Goal: Task Accomplishment & Management: Complete application form

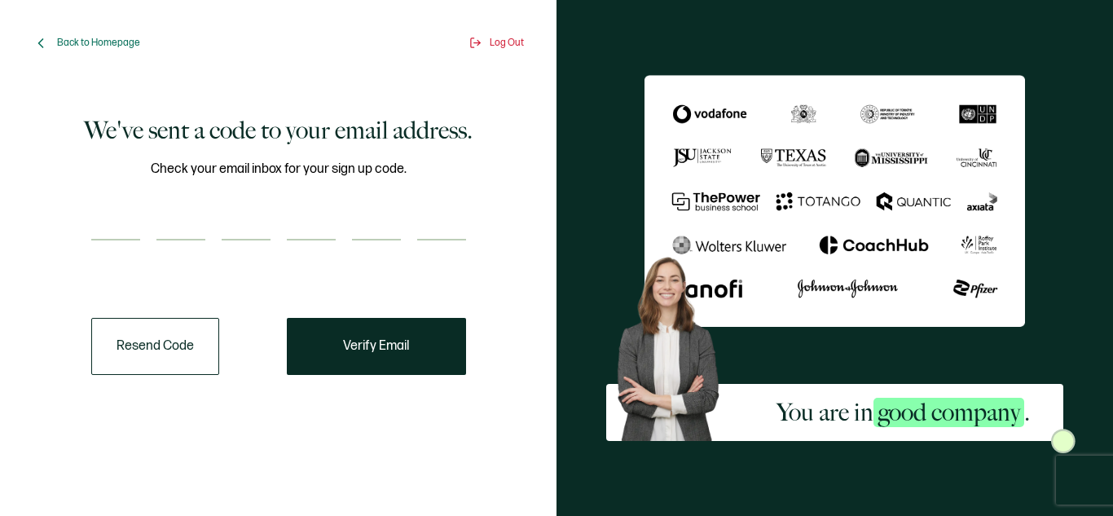
click at [236, 371] on div "Resend Code Verify Email" at bounding box center [278, 346] width 375 height 57
click at [103, 226] on input "number" at bounding box center [115, 224] width 49 height 33
type input "2"
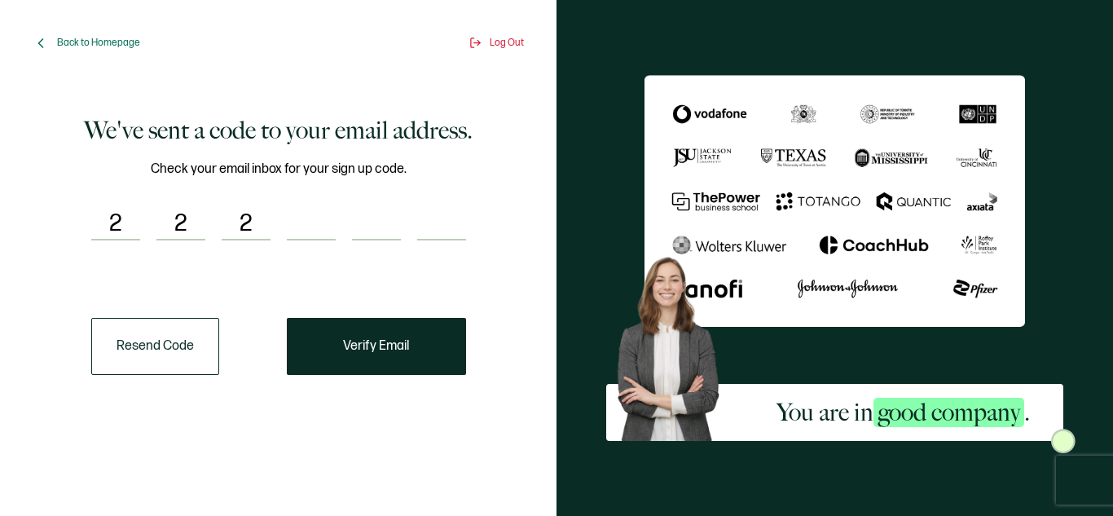
type input "3"
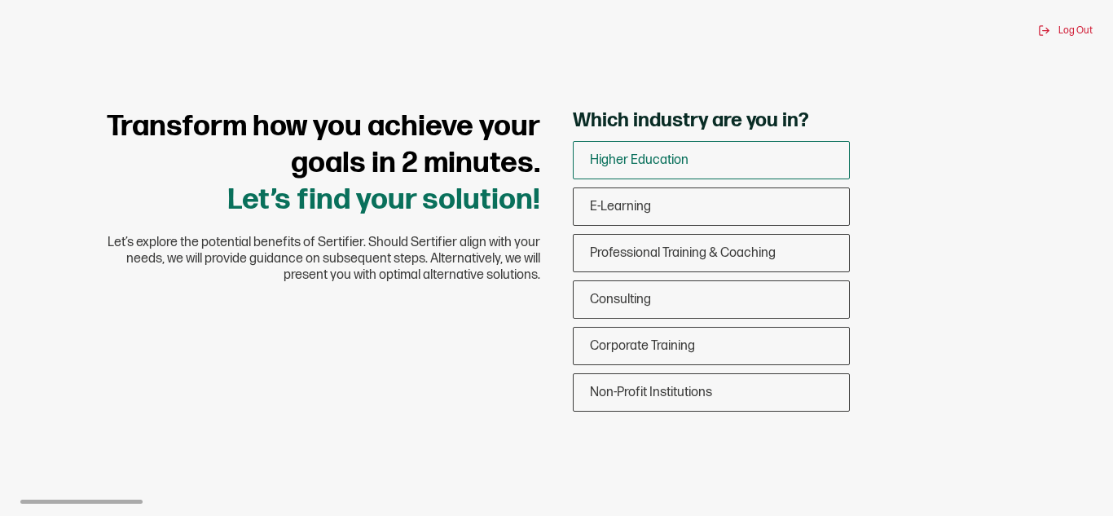
click at [632, 161] on span "Higher Education" at bounding box center [639, 159] width 99 height 15
click at [0, 0] on input "Higher Education" at bounding box center [0, 0] width 0 height 0
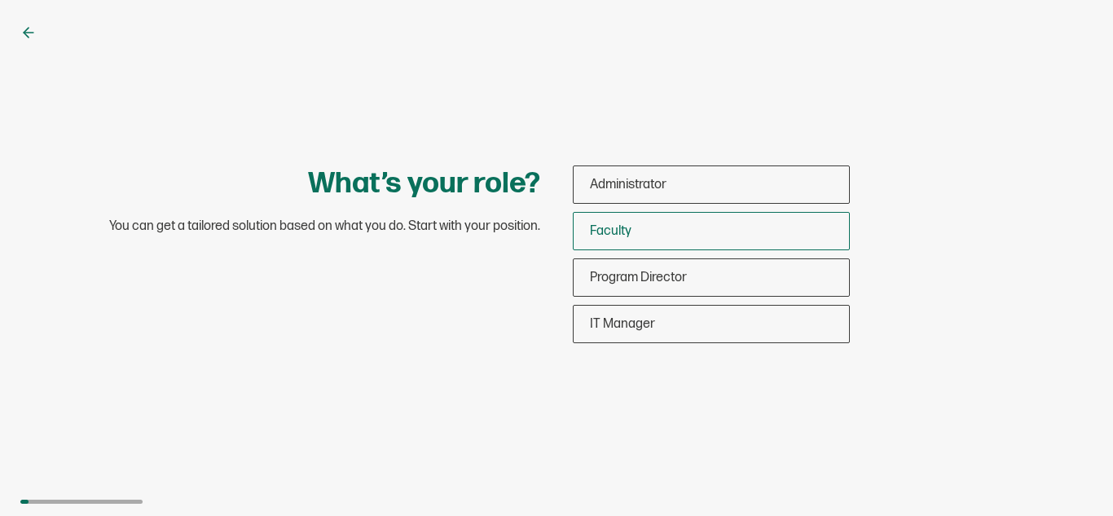
click at [626, 239] on div "Faculty" at bounding box center [710, 231] width 275 height 38
click at [0, 0] on input "Faculty" at bounding box center [0, 0] width 0 height 0
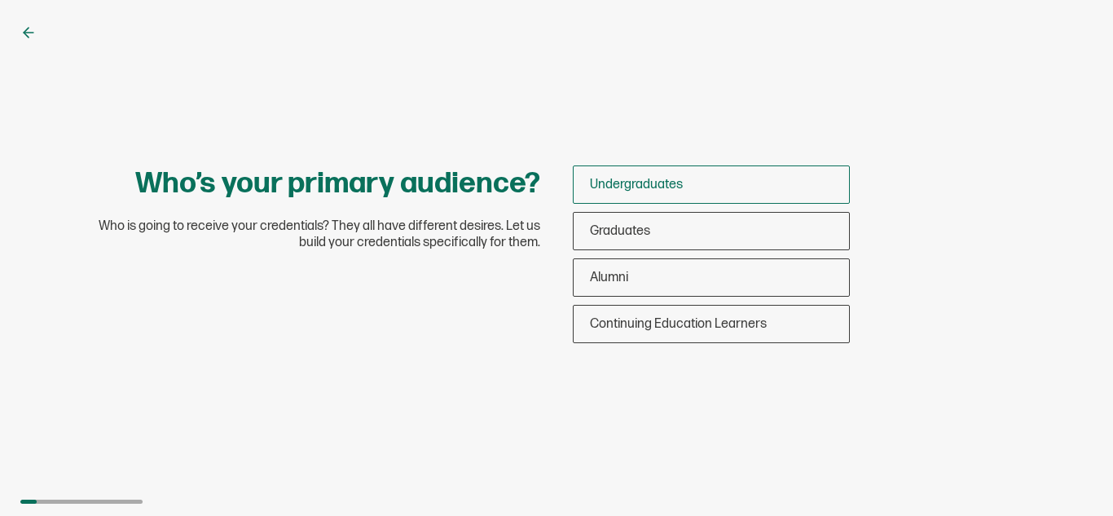
click at [630, 191] on span "Undergraduates" at bounding box center [636, 184] width 93 height 15
click at [0, 0] on input "Undergraduates" at bounding box center [0, 0] width 0 height 0
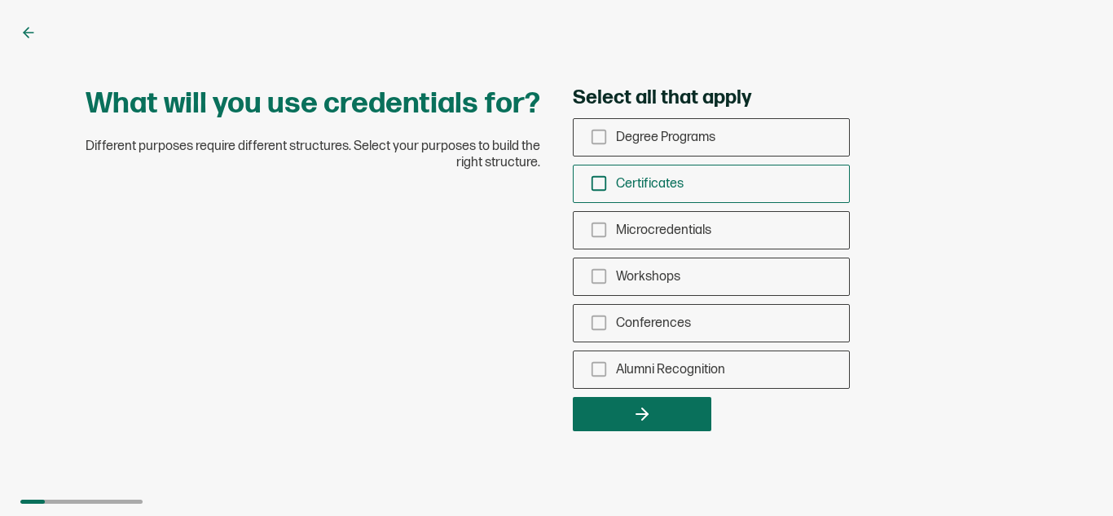
click at [600, 178] on icon "checkbox-group" at bounding box center [599, 183] width 18 height 18
click at [0, 0] on input "Certificates" at bounding box center [0, 0] width 0 height 0
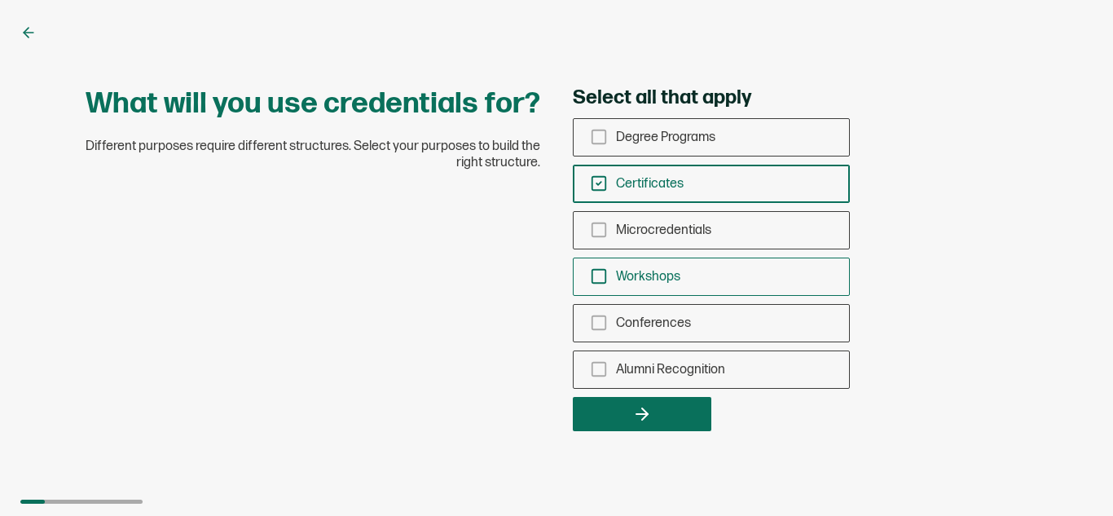
click at [598, 285] on div "Workshops" at bounding box center [710, 276] width 275 height 38
click at [0, 0] on input "Workshops" at bounding box center [0, 0] width 0 height 0
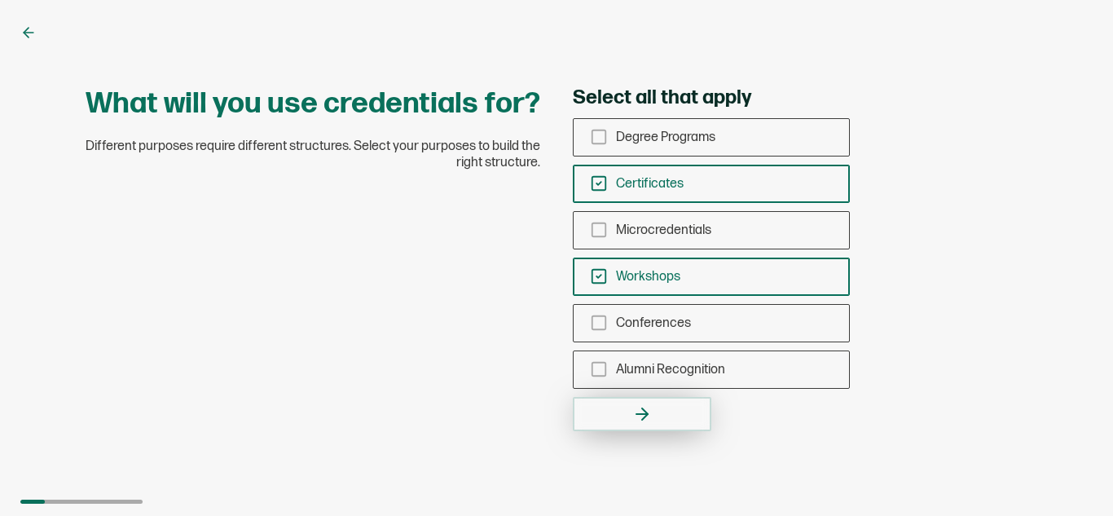
click at [612, 415] on button "button" at bounding box center [642, 414] width 138 height 34
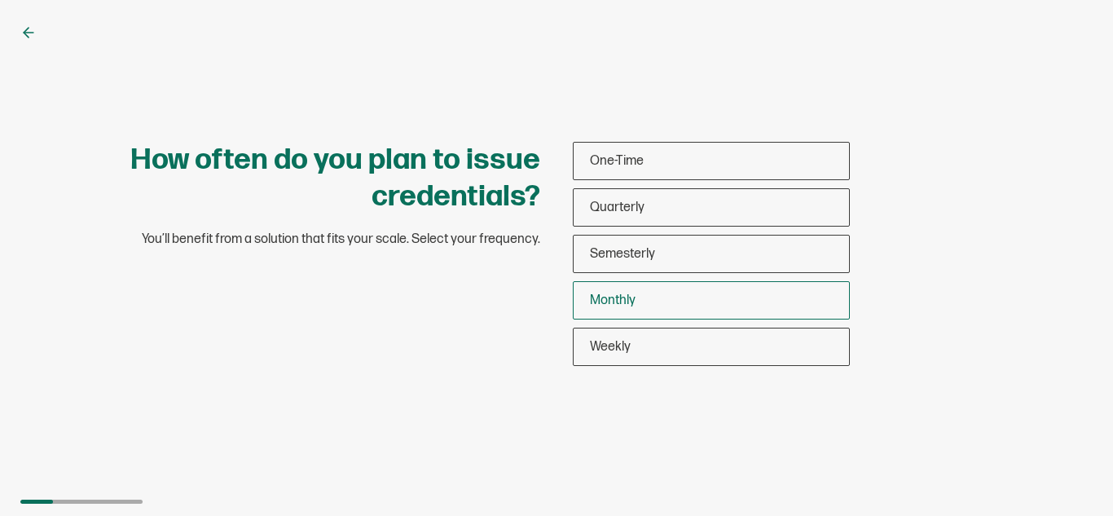
click at [630, 302] on span "Monthly" at bounding box center [613, 299] width 46 height 15
click at [0, 0] on input "Monthly" at bounding box center [0, 0] width 0 height 0
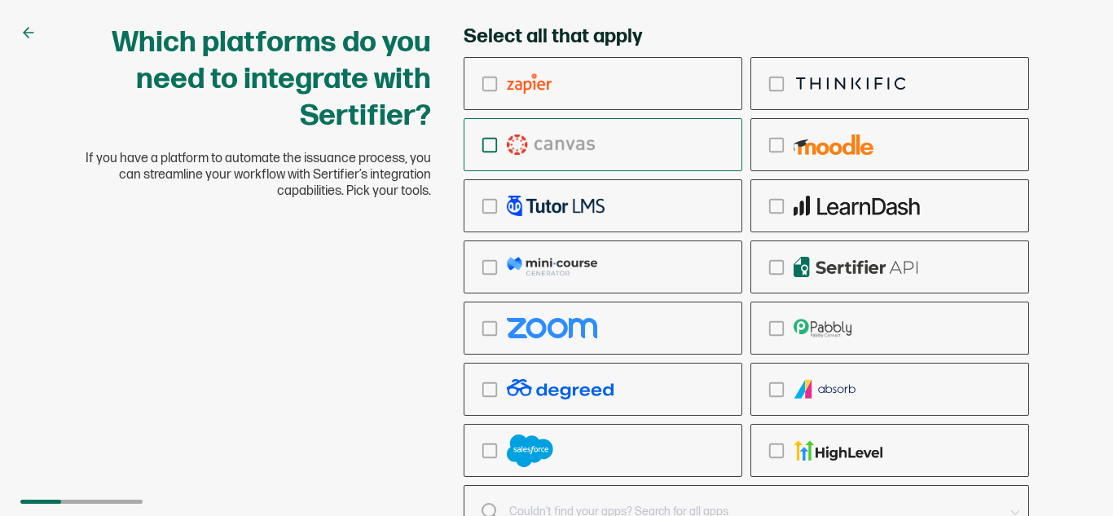
click at [489, 150] on icon "checkbox-group" at bounding box center [490, 145] width 18 height 18
click at [0, 0] on input "checkbox-group" at bounding box center [0, 0] width 0 height 0
click at [642, 500] on input "text" at bounding box center [755, 511] width 494 height 23
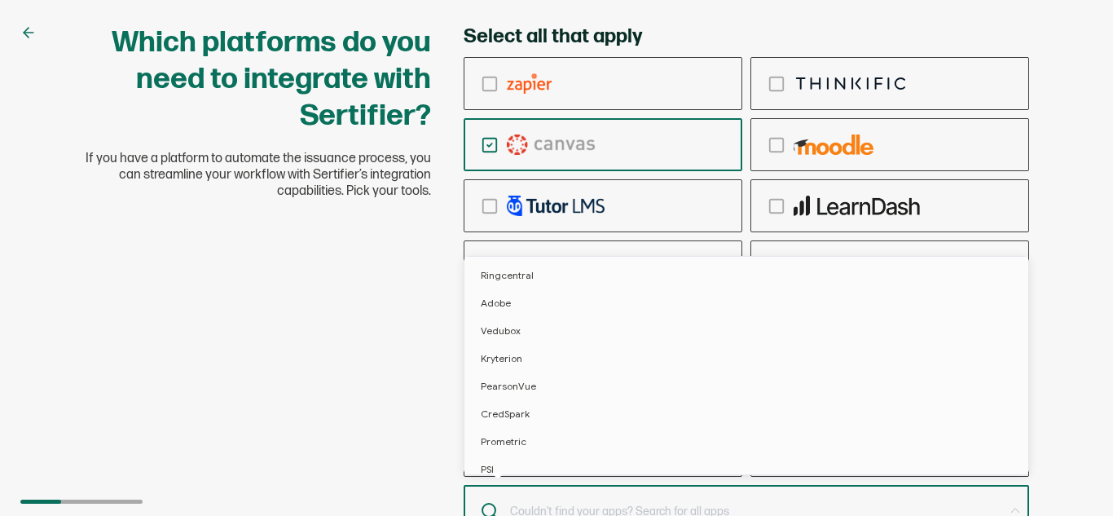
click at [384, 456] on div "Which platforms do you need to integrate with Sertifier? If you have a platform…" at bounding box center [556, 301] width 977 height 555
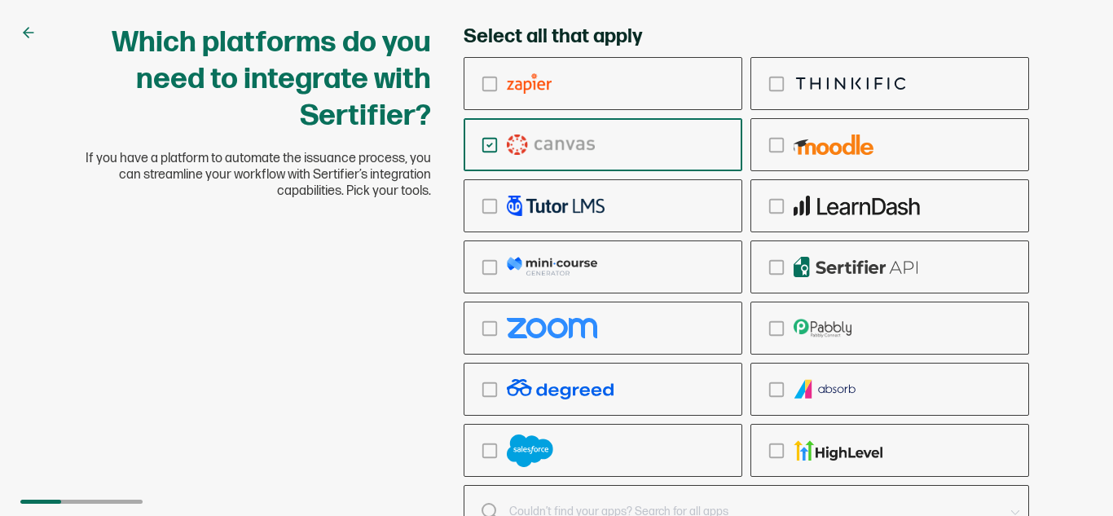
click at [24, 33] on icon at bounding box center [26, 33] width 5 height 10
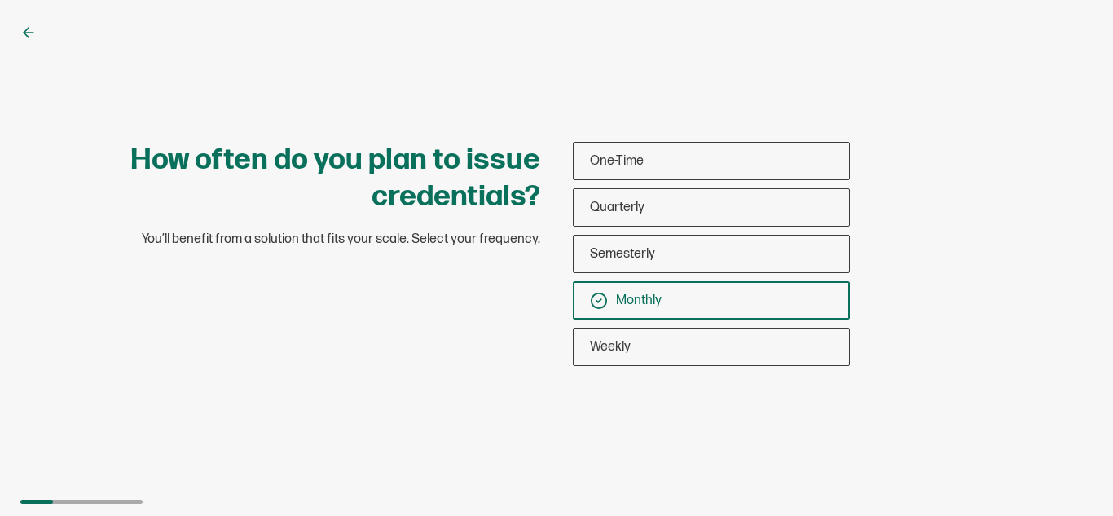
click at [621, 302] on span "Monthly" at bounding box center [639, 299] width 46 height 15
click at [0, 0] on input "Monthly" at bounding box center [0, 0] width 0 height 0
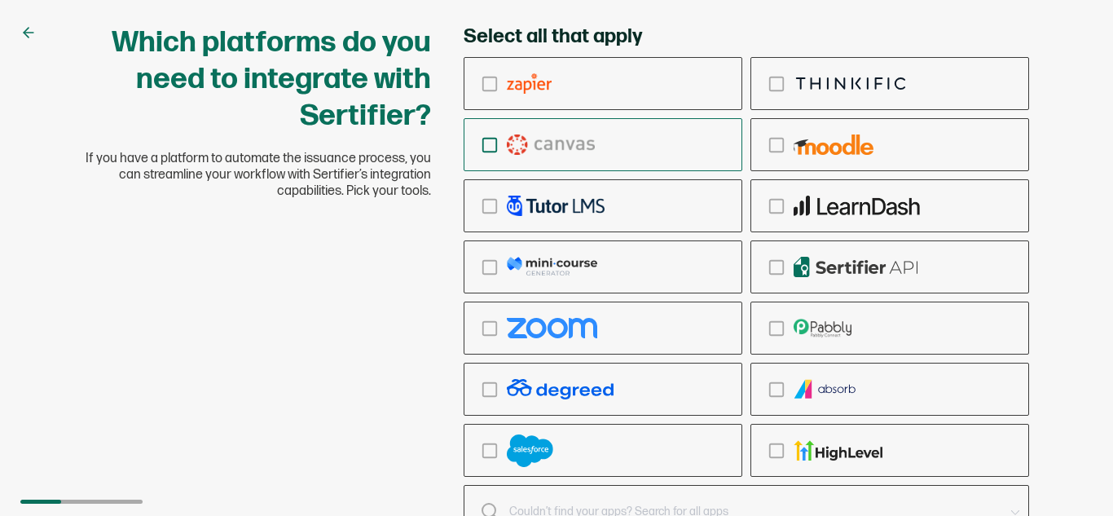
click at [490, 147] on icon "checkbox-group" at bounding box center [490, 145] width 18 height 18
click at [0, 0] on input "checkbox-group" at bounding box center [0, 0] width 0 height 0
click at [779, 274] on icon "checkbox-group" at bounding box center [776, 267] width 18 height 18
click at [0, 0] on input "checkbox-group" at bounding box center [0, 0] width 0 height 0
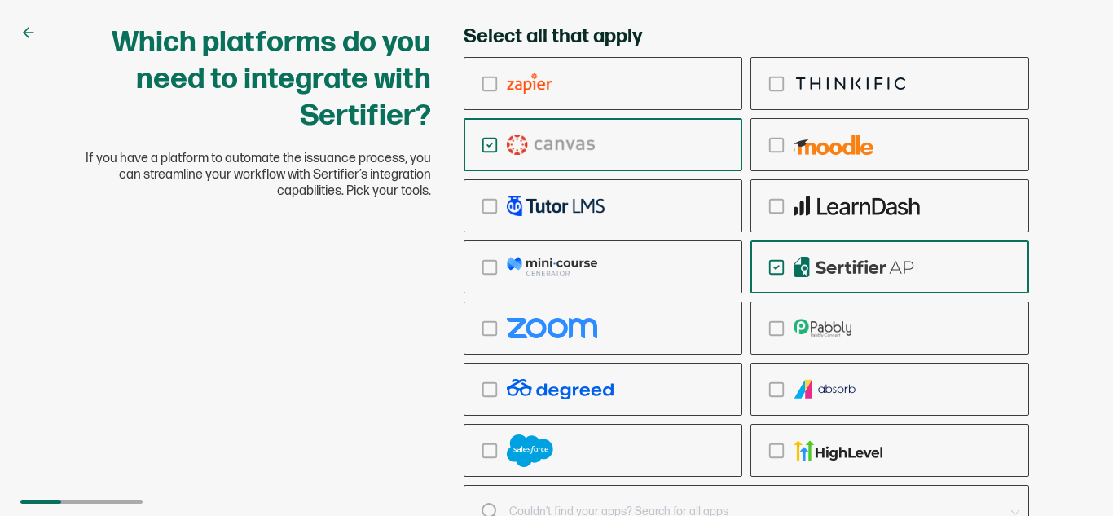
click at [490, 512] on div at bounding box center [732, 511] width 539 height 23
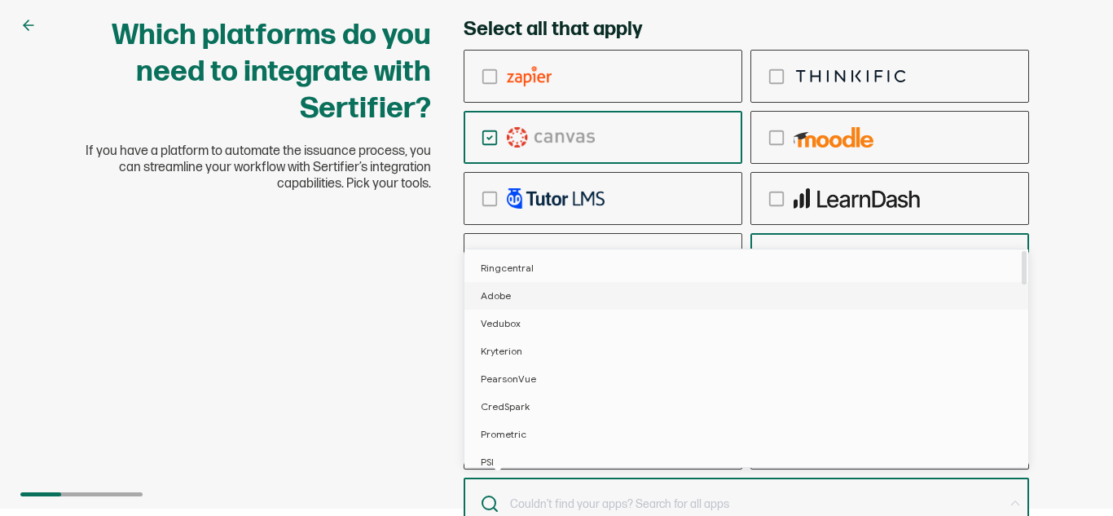
click at [497, 299] on span "Adobe" at bounding box center [496, 295] width 30 height 12
click at [381, 343] on div "Which platforms do you need to integrate with Sertifier? If you have a platform…" at bounding box center [556, 294] width 977 height 555
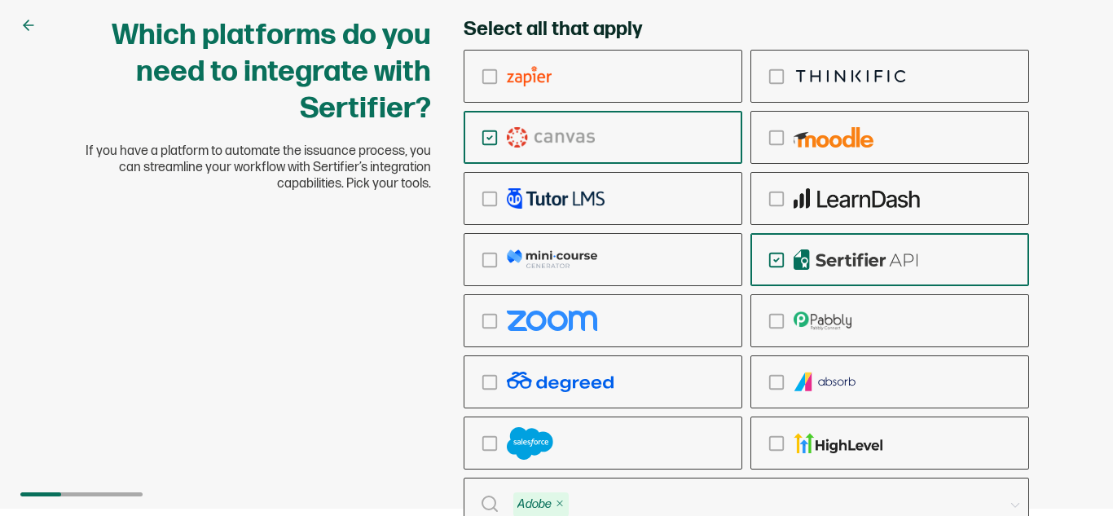
click at [27, 26] on icon at bounding box center [28, 25] width 16 height 16
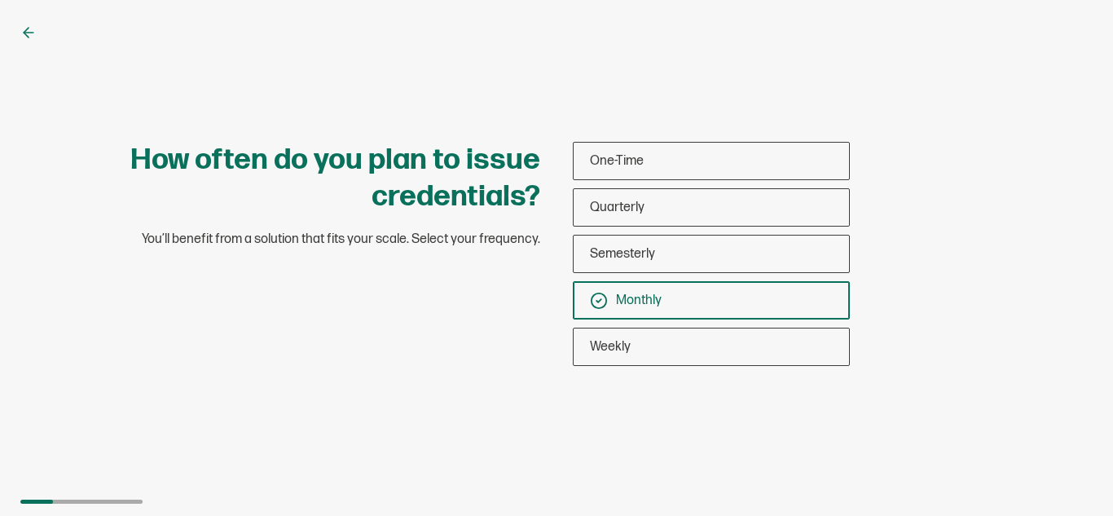
scroll to position [0, 0]
click at [631, 350] on div "Weekly" at bounding box center [710, 346] width 275 height 38
click at [0, 0] on input "Weekly" at bounding box center [0, 0] width 0 height 0
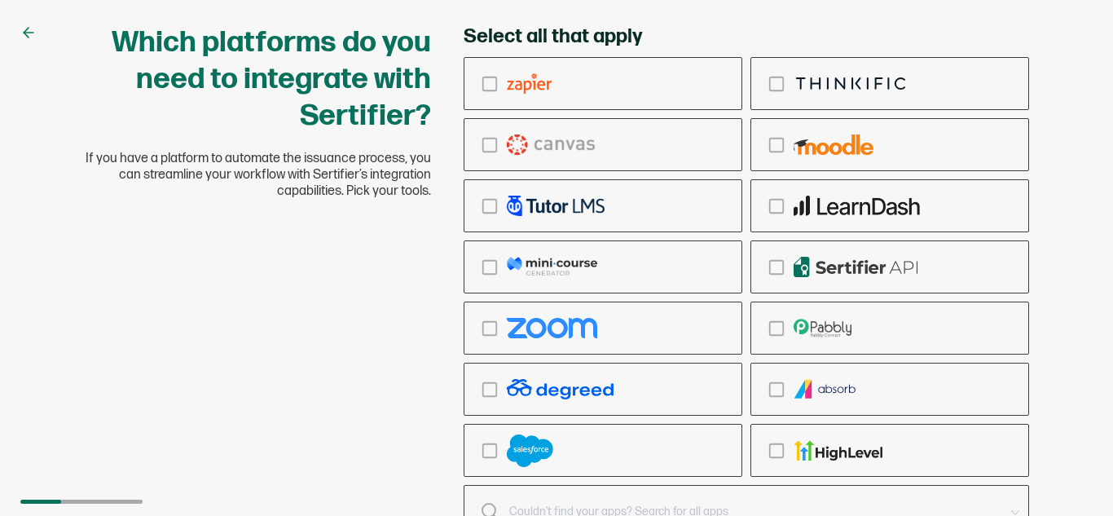
click at [1016, 510] on icon at bounding box center [1014, 511] width 20 height 53
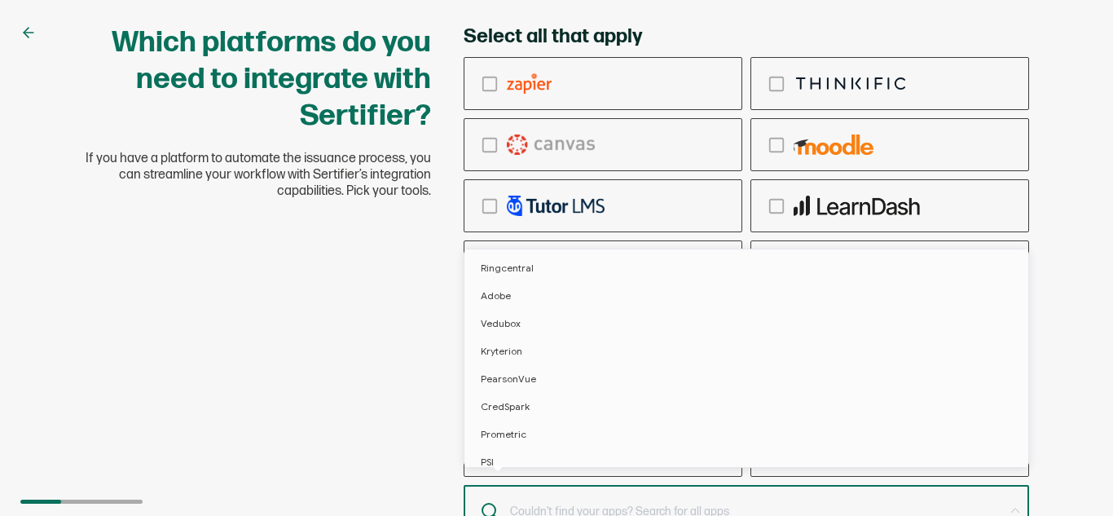
scroll to position [7, 0]
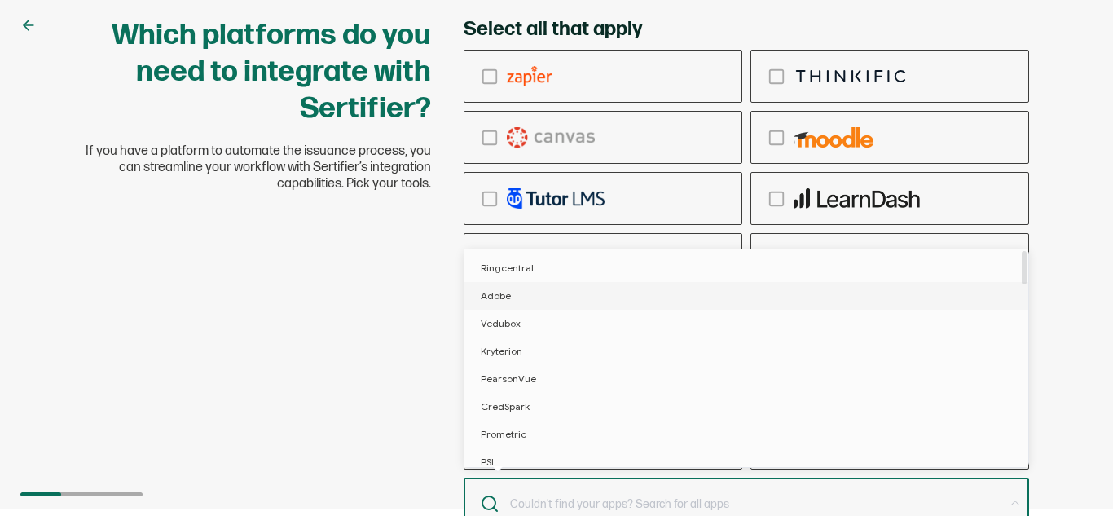
click at [528, 292] on li "Adobe" at bounding box center [748, 296] width 569 height 28
click at [1054, 345] on div "Which platforms do you need to integrate with Sertifier? If you have a platform…" at bounding box center [556, 251] width 1113 height 516
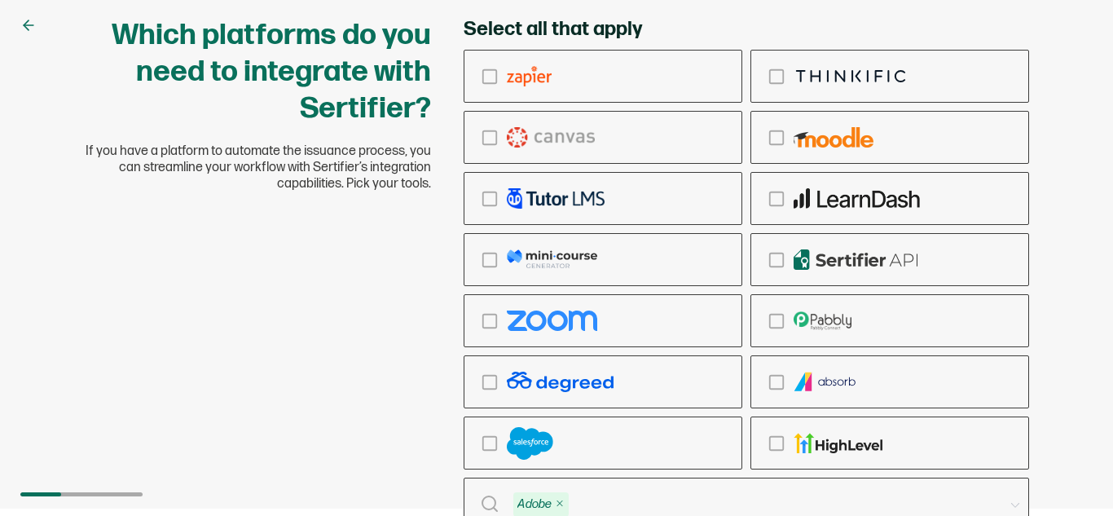
click at [931, 21] on div "Select all that apply Adobe Skip" at bounding box center [745, 294] width 565 height 555
click at [332, 318] on div "Which platforms do you need to integrate with Sertifier? If you have a platform…" at bounding box center [556, 294] width 977 height 555
click at [489, 140] on icon "checkbox-group" at bounding box center [490, 138] width 18 height 18
click at [0, 0] on input "checkbox-group" at bounding box center [0, 0] width 0 height 0
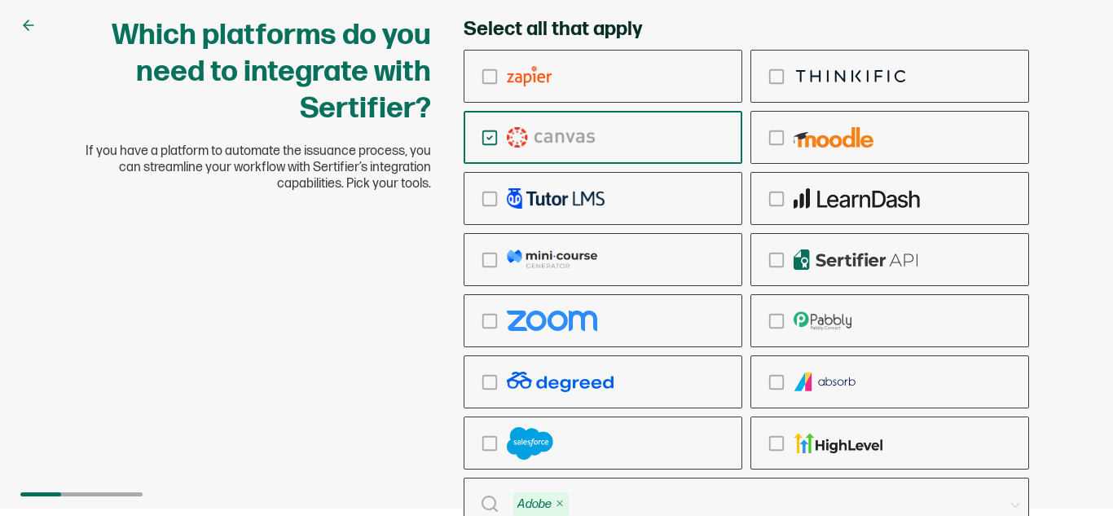
click at [90, 496] on div "Which platforms do you need to integrate with Sertifier? If you have a platform…" at bounding box center [556, 294] width 977 height 555
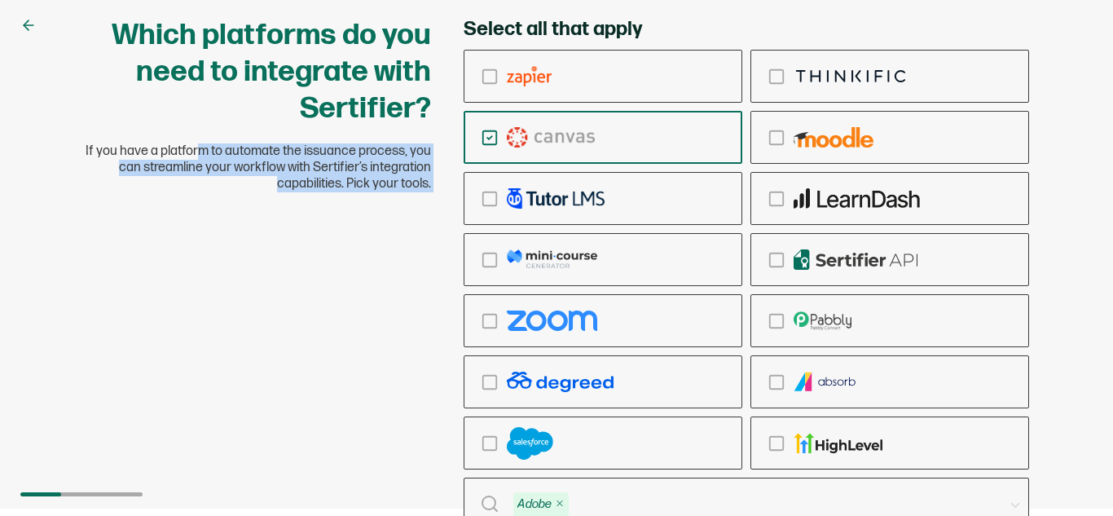
click at [90, 496] on div "Which platforms do you need to integrate with Sertifier? If you have a platform…" at bounding box center [556, 294] width 977 height 555
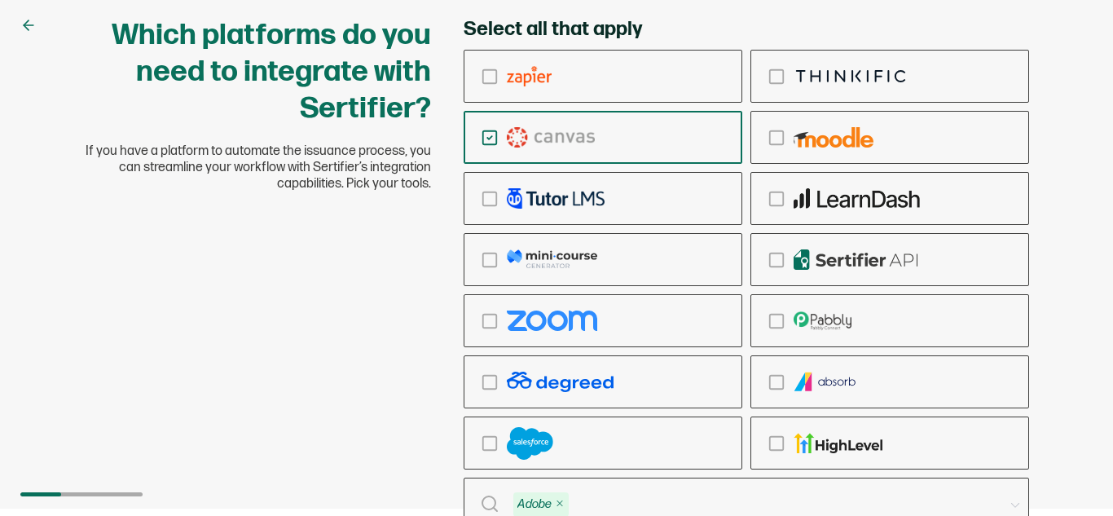
click at [90, 496] on div "Which platforms do you need to integrate with Sertifier? If you have a platform…" at bounding box center [556, 294] width 977 height 555
click at [775, 454] on div "checkbox-group" at bounding box center [889, 443] width 277 height 38
click at [0, 0] on input "checkbox-group" at bounding box center [0, 0] width 0 height 0
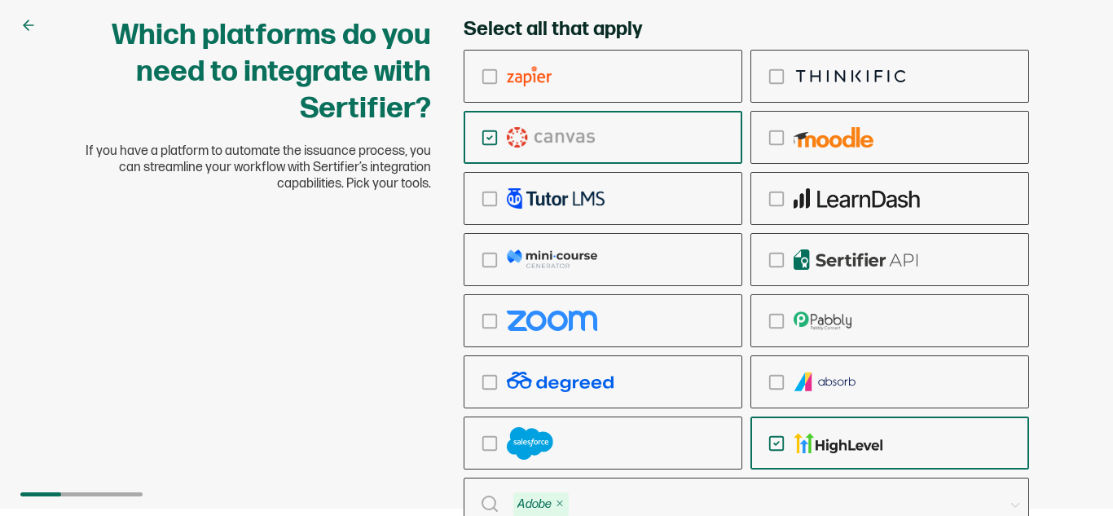
click at [775, 454] on div "checkbox-group" at bounding box center [889, 443] width 277 height 38
click at [0, 0] on input "checkbox-group" at bounding box center [0, 0] width 0 height 0
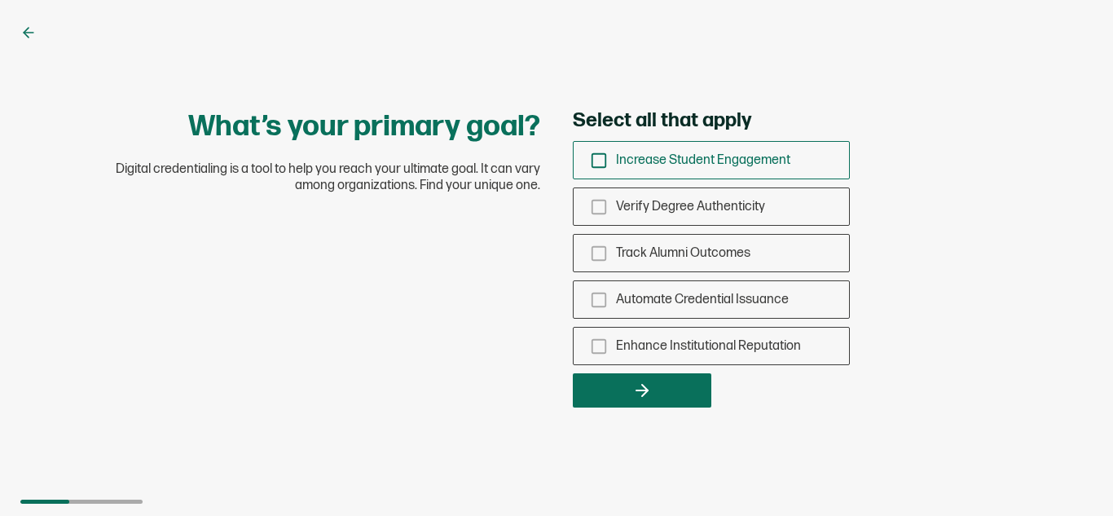
click at [598, 160] on icon "checkbox-group" at bounding box center [599, 160] width 18 height 18
click at [0, 0] on input "Increase Student Engagement" at bounding box center [0, 0] width 0 height 0
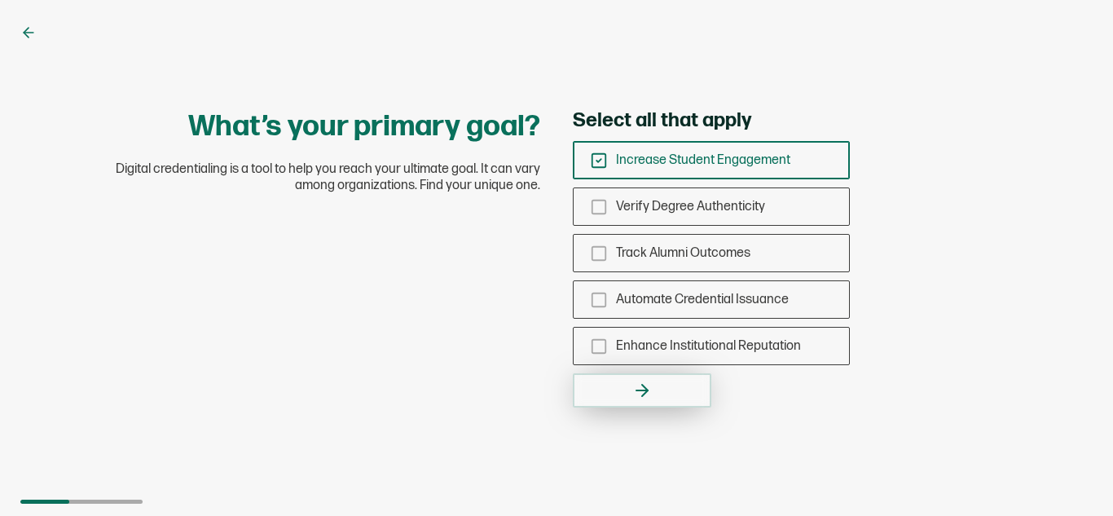
click at [639, 392] on icon "button" at bounding box center [642, 390] width 20 height 20
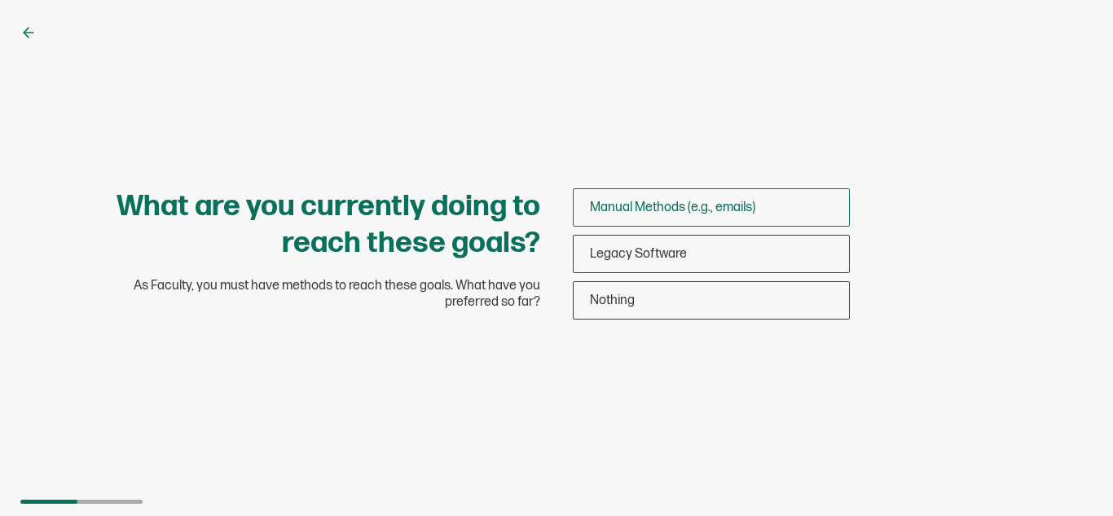
click at [615, 206] on span "Manual Methods (e.g., emails)" at bounding box center [672, 207] width 165 height 15
click at [0, 0] on input "Manual Methods (e.g., emails)" at bounding box center [0, 0] width 0 height 0
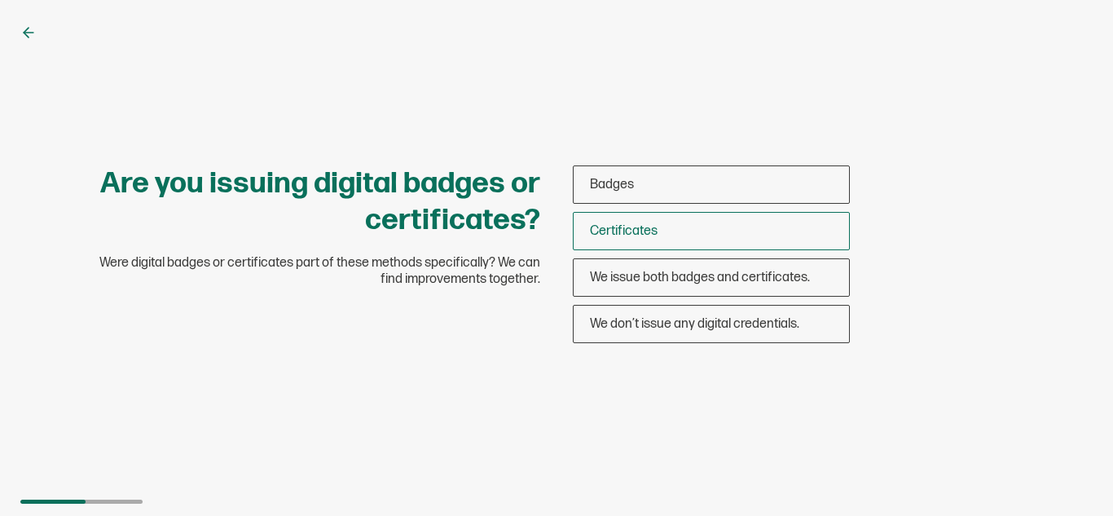
click at [653, 235] on span "Certificates" at bounding box center [624, 230] width 68 height 15
click at [0, 0] on input "Certificates" at bounding box center [0, 0] width 0 height 0
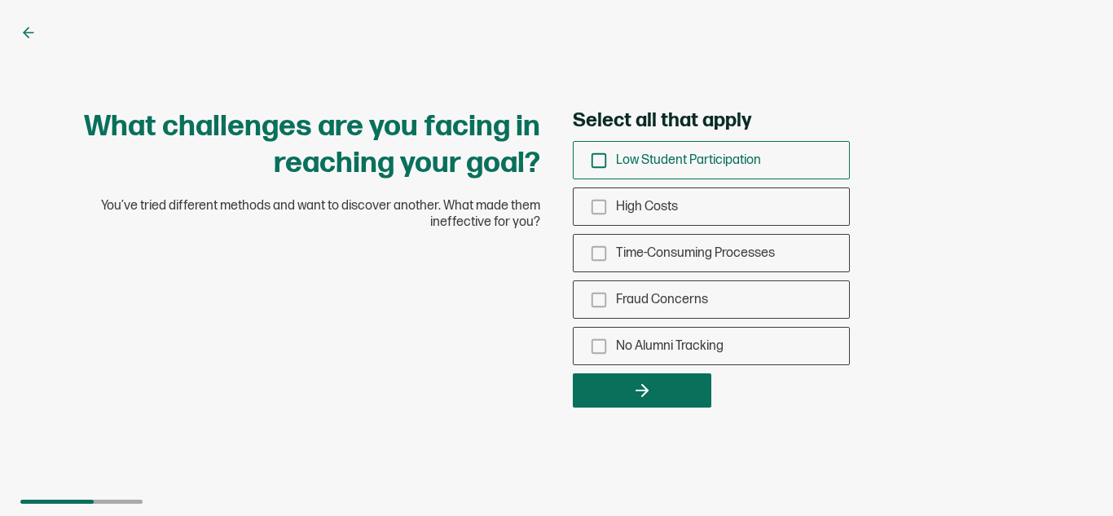
click at [593, 160] on icon "checkbox-group" at bounding box center [599, 160] width 18 height 18
click at [0, 0] on input "Low Student Participation" at bounding box center [0, 0] width 0 height 0
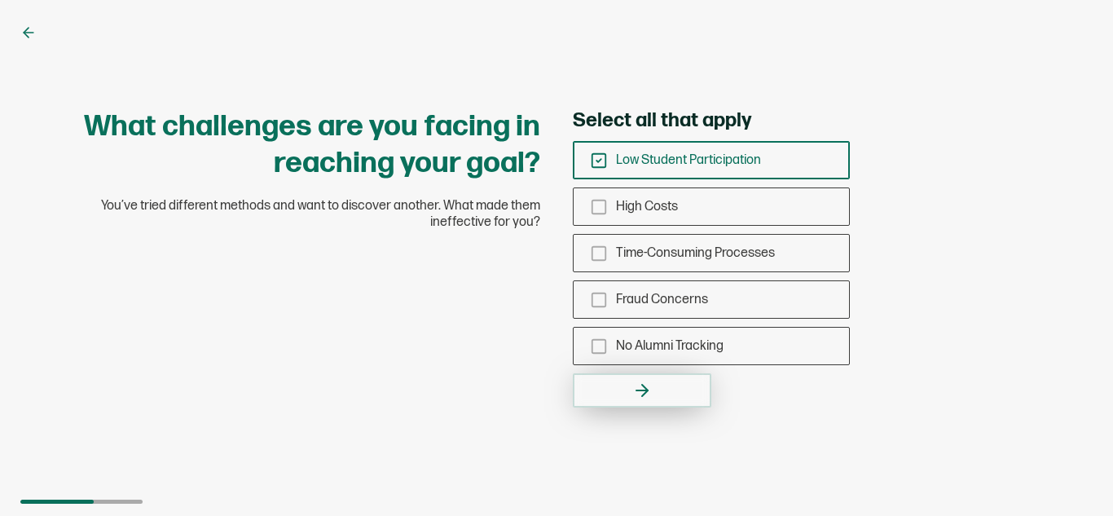
click at [649, 389] on icon "button" at bounding box center [642, 390] width 20 height 20
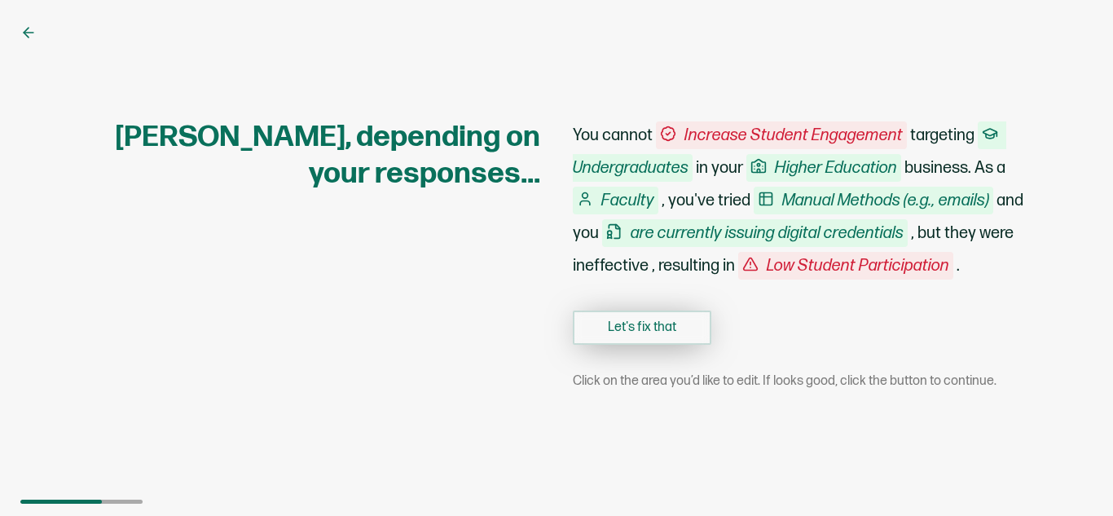
click at [634, 327] on button "Let's fix that" at bounding box center [642, 327] width 138 height 34
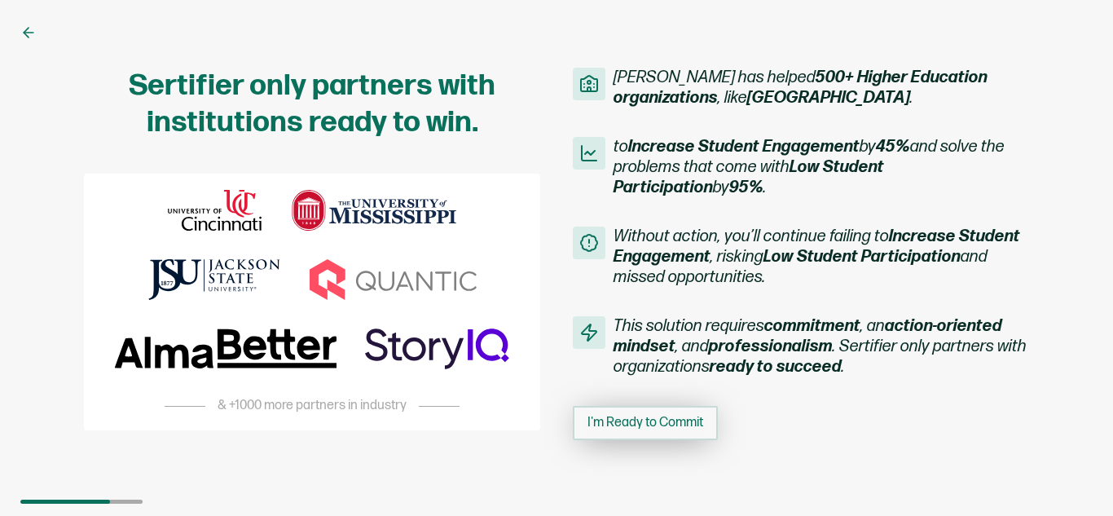
click at [643, 424] on span "I'm Ready to Commit" at bounding box center [645, 422] width 116 height 13
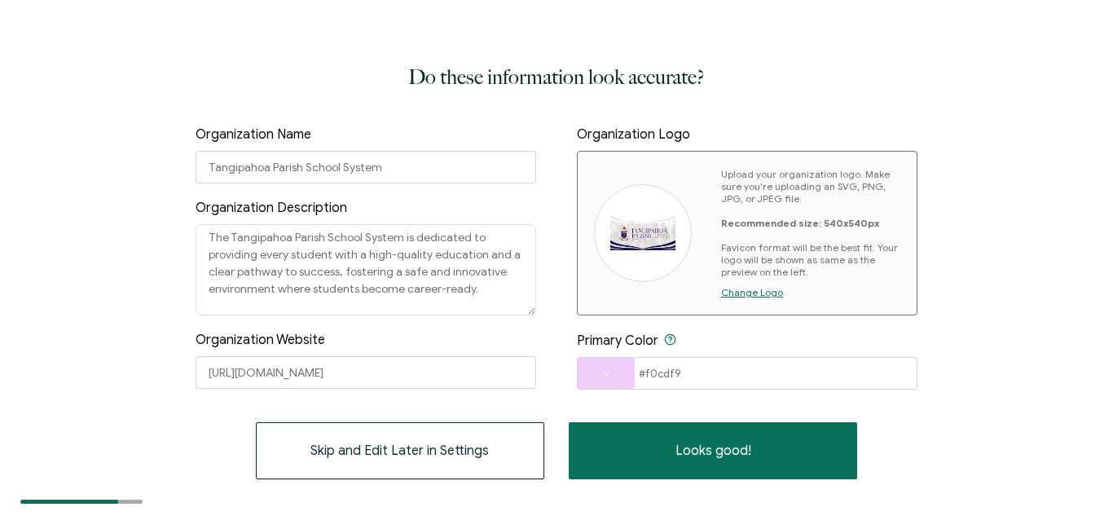
click at [463, 454] on span "Skip and Edit Later in Settings" at bounding box center [399, 450] width 178 height 13
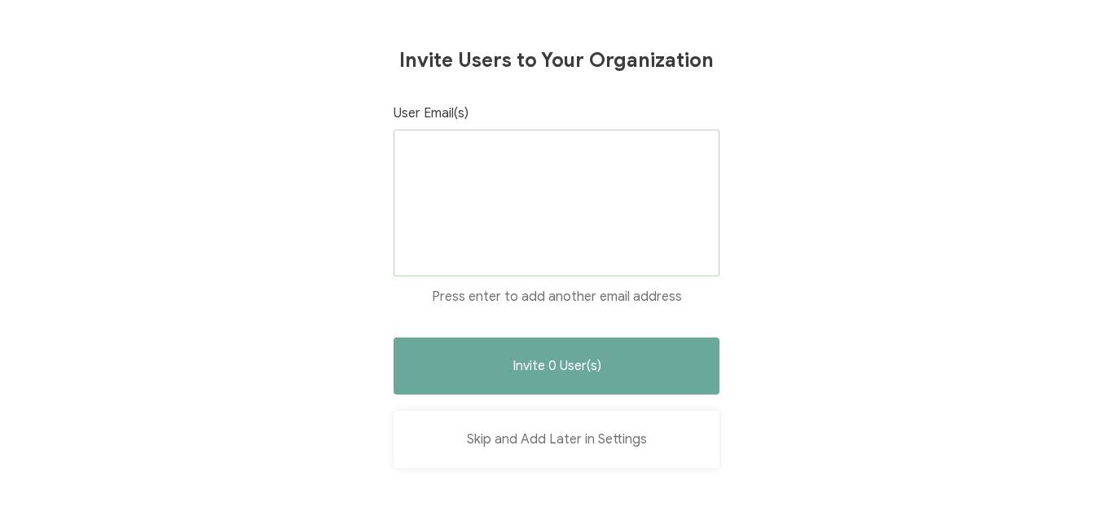
click at [492, 446] on button "Skip and Add Later in Settings" at bounding box center [556, 439] width 326 height 57
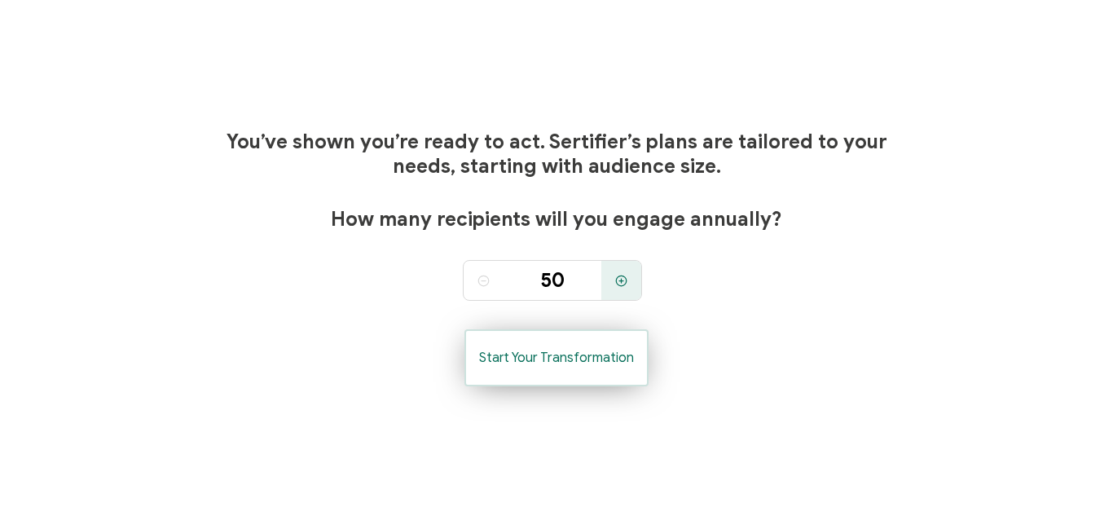
click at [560, 361] on span "Start Your Transformation" at bounding box center [556, 357] width 155 height 13
